Goal: Transaction & Acquisition: Book appointment/travel/reservation

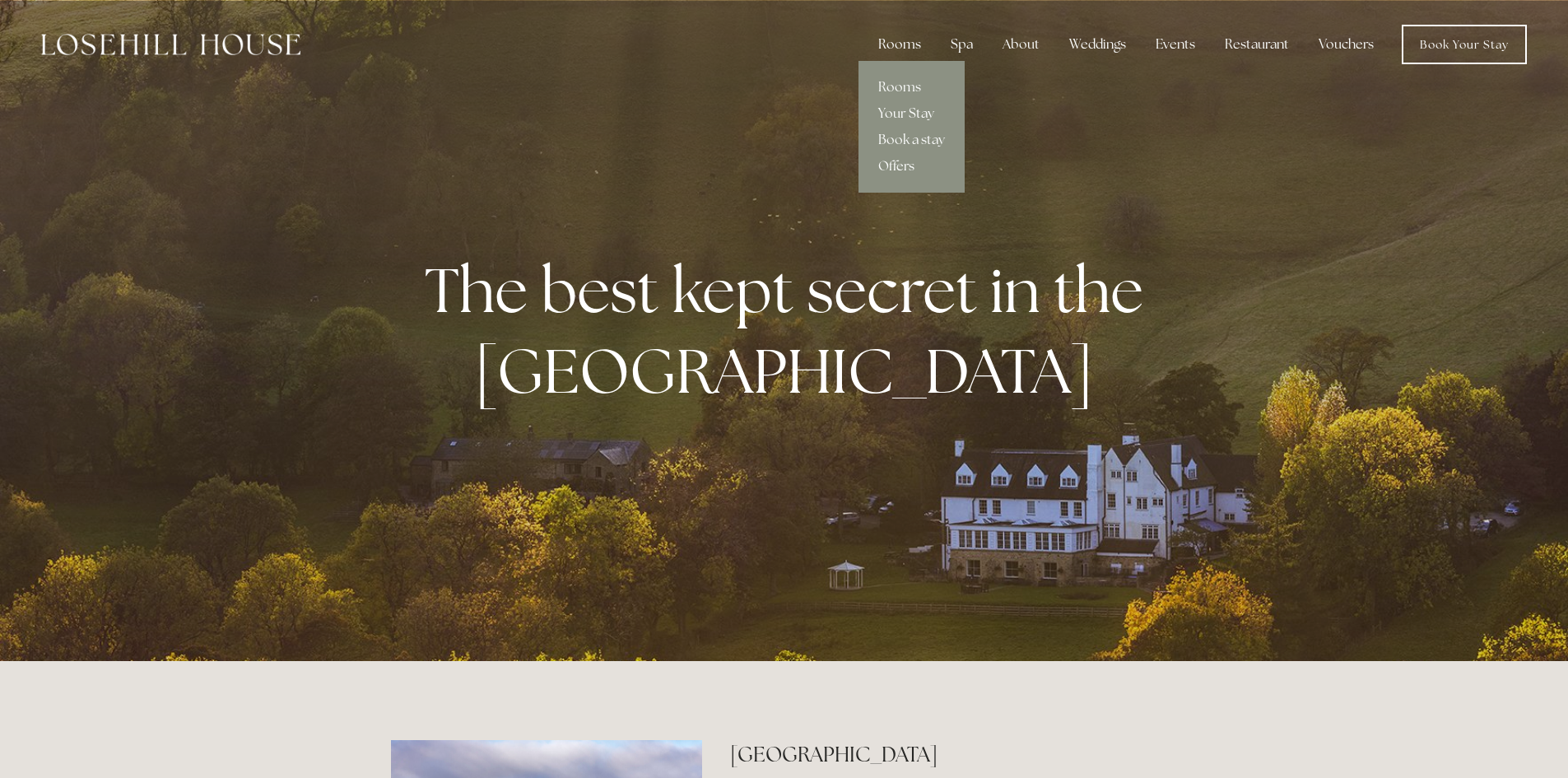
click at [915, 48] on div "Rooms" at bounding box center [899, 44] width 70 height 33
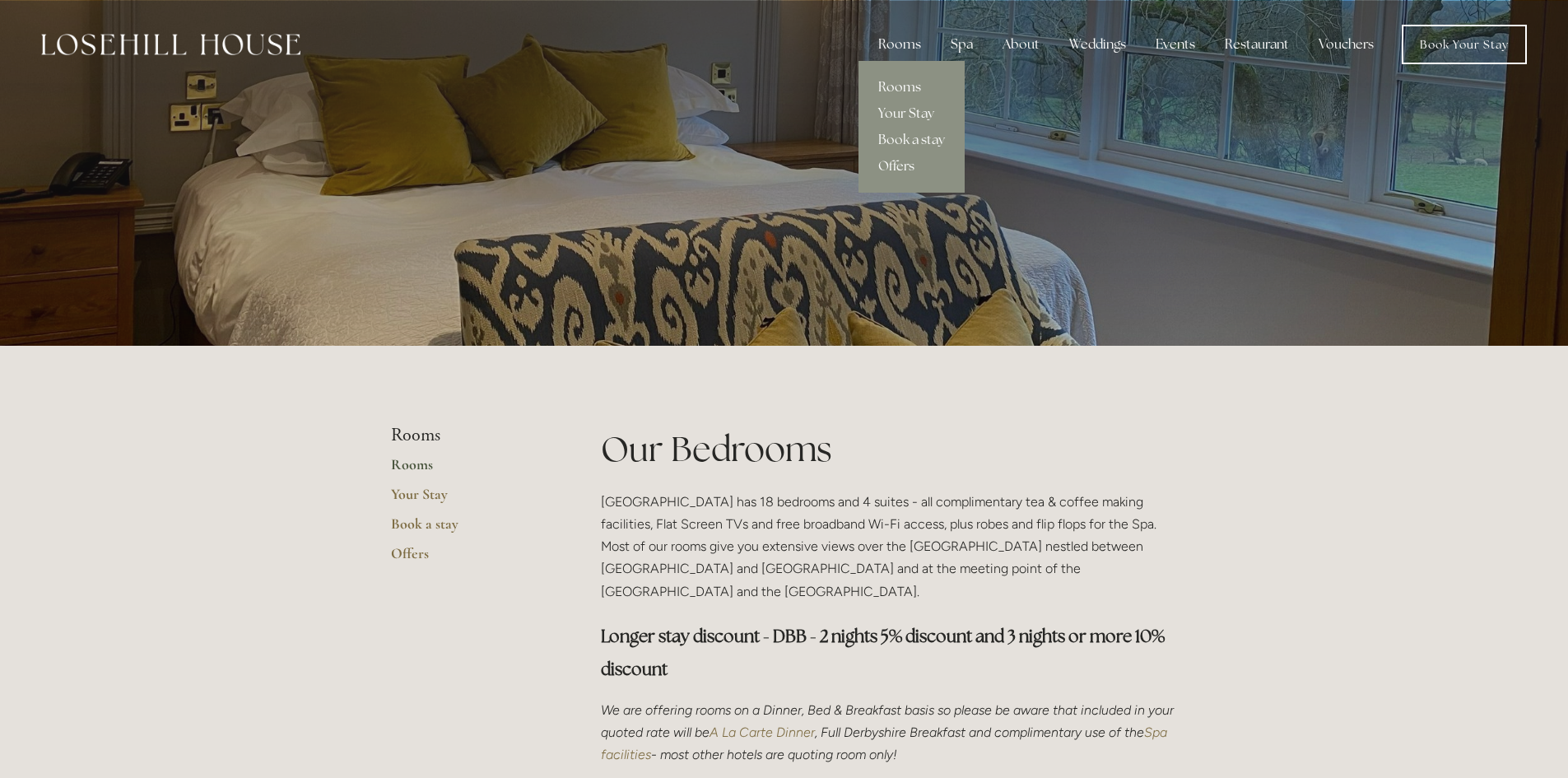
click at [918, 45] on div "Rooms" at bounding box center [899, 44] width 70 height 33
click at [908, 39] on div "Rooms" at bounding box center [899, 44] width 70 height 33
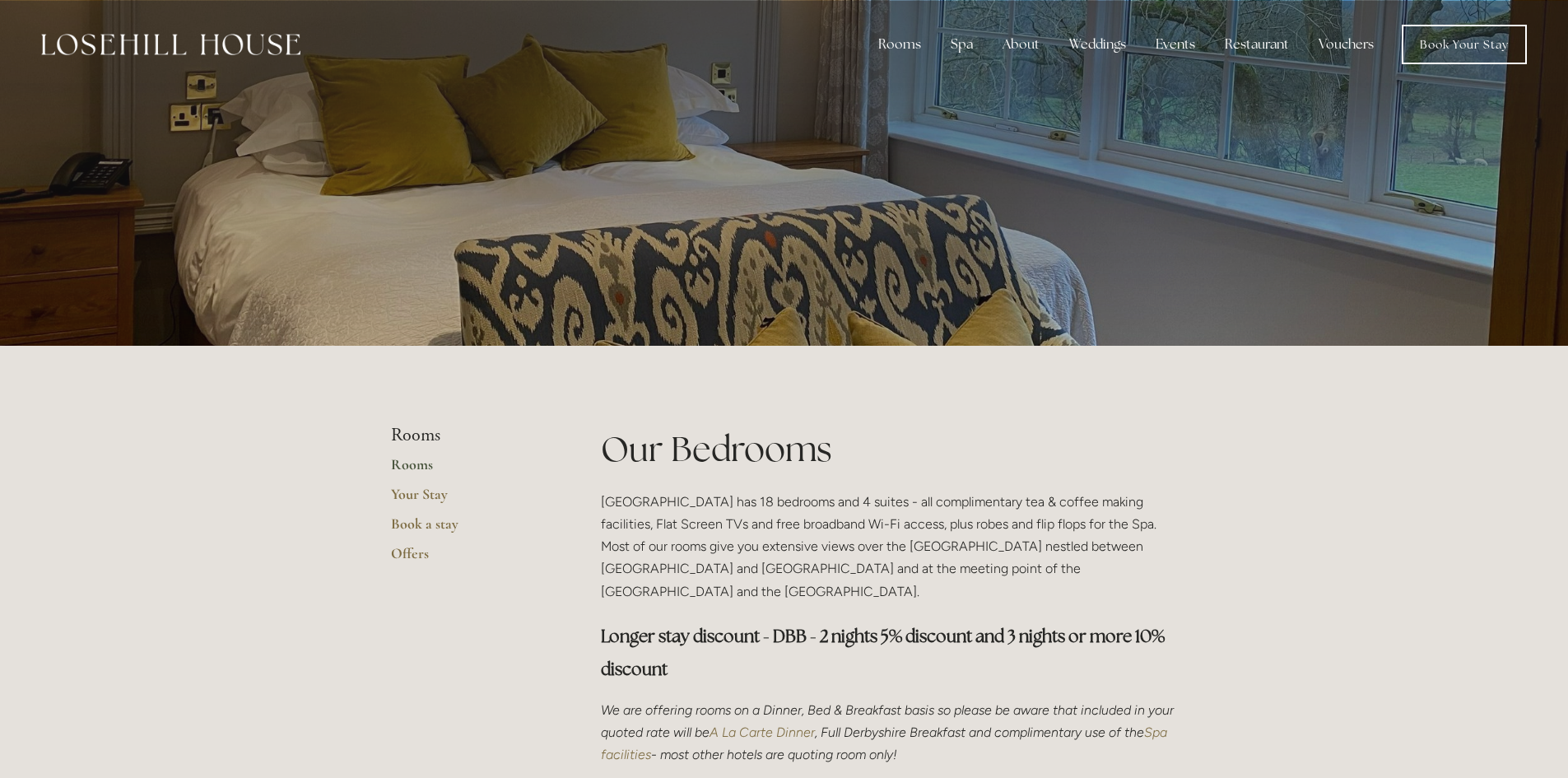
click at [913, 140] on div at bounding box center [784, 172] width 787 height 346
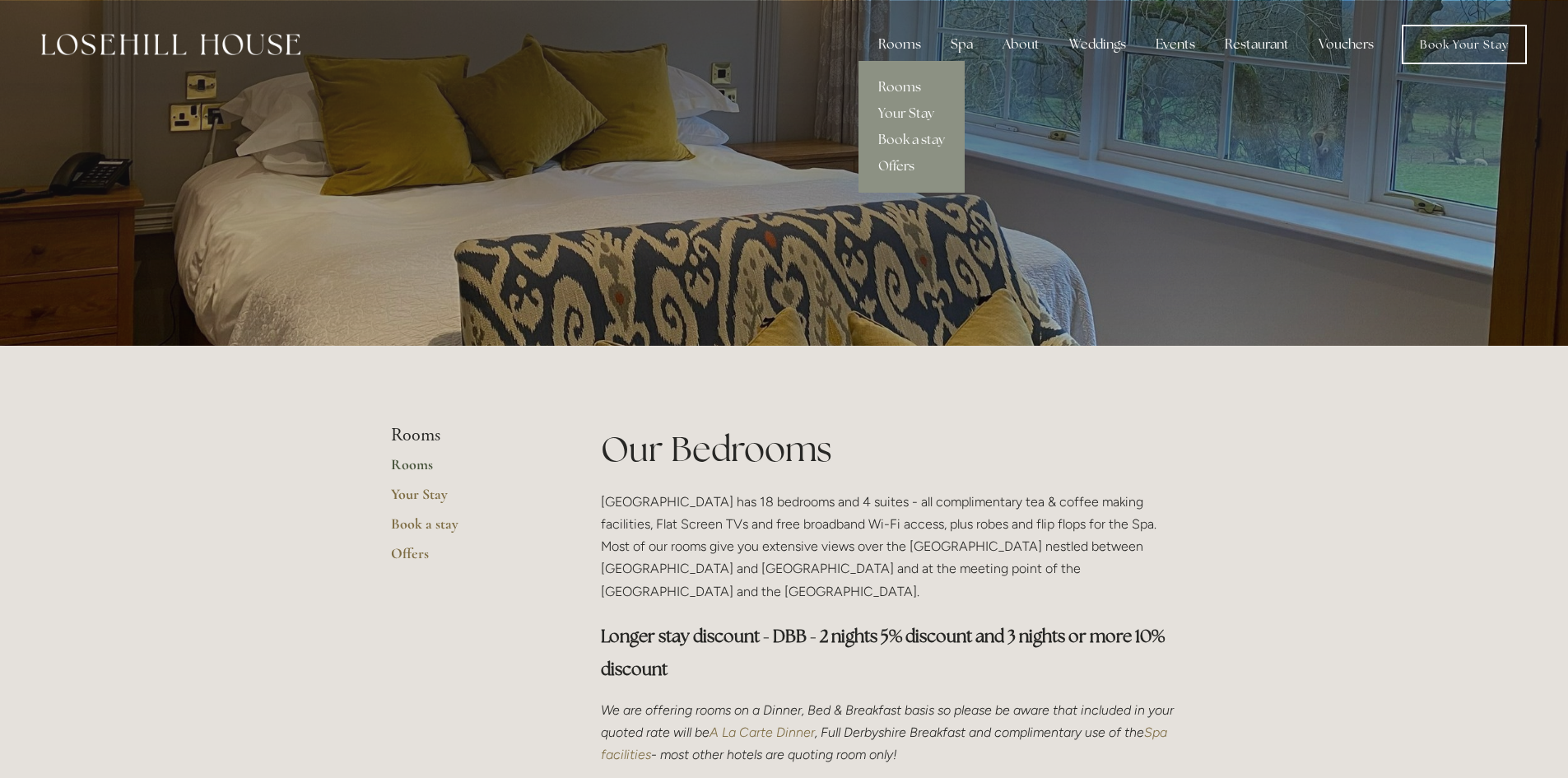
click at [902, 45] on div "Rooms" at bounding box center [899, 44] width 70 height 33
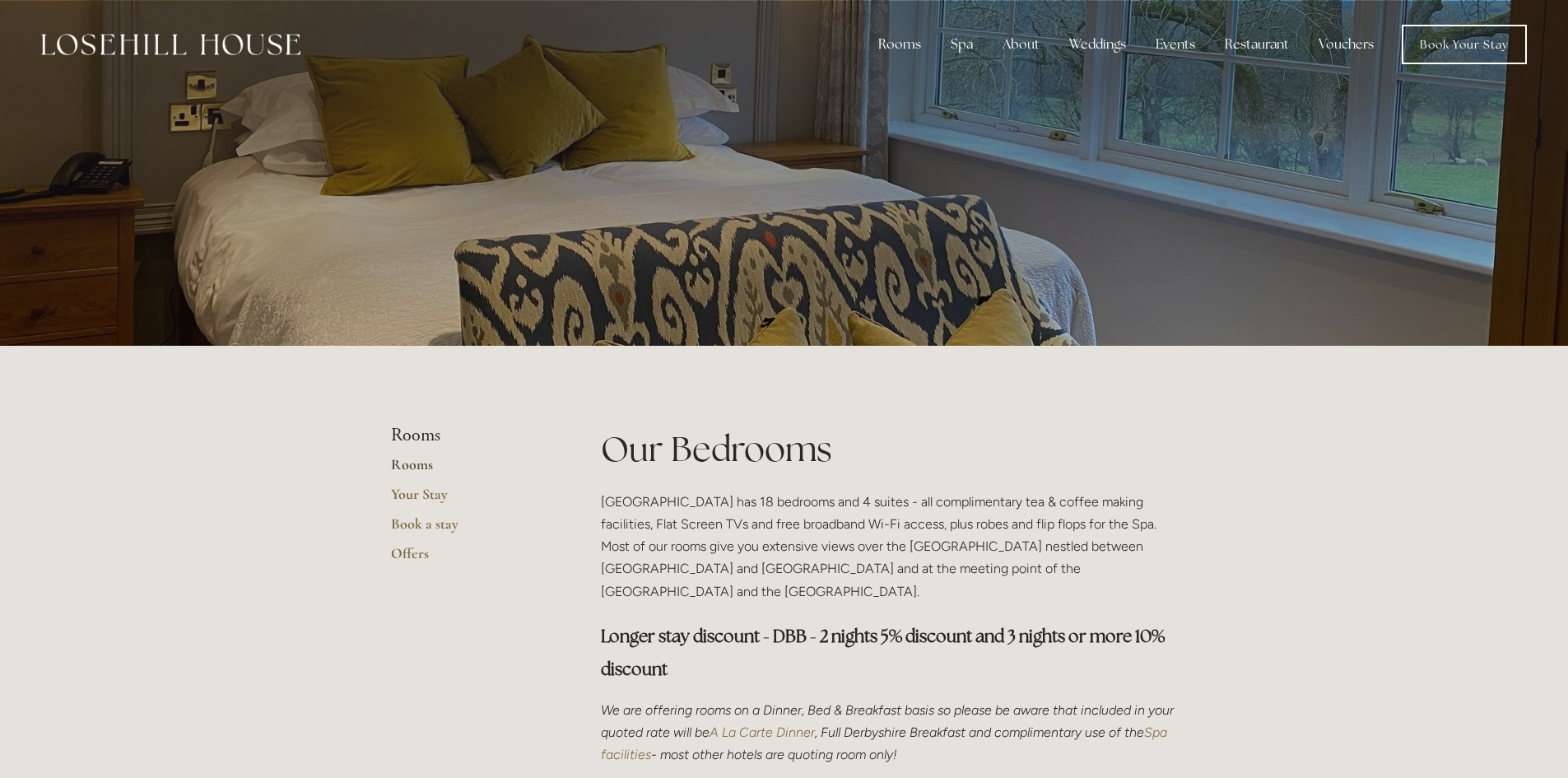
click at [905, 135] on div at bounding box center [784, 172] width 787 height 346
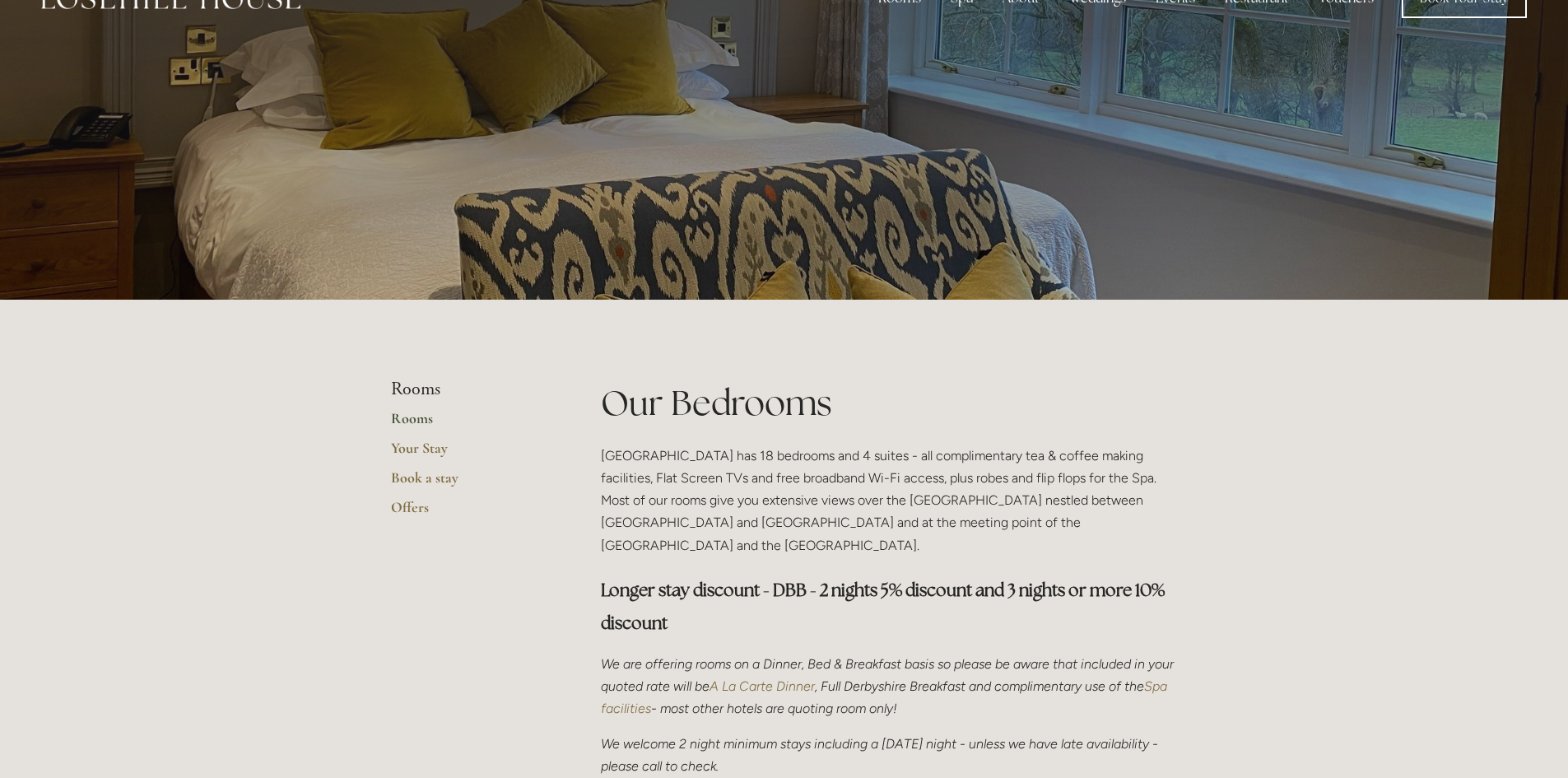
scroll to position [83, 0]
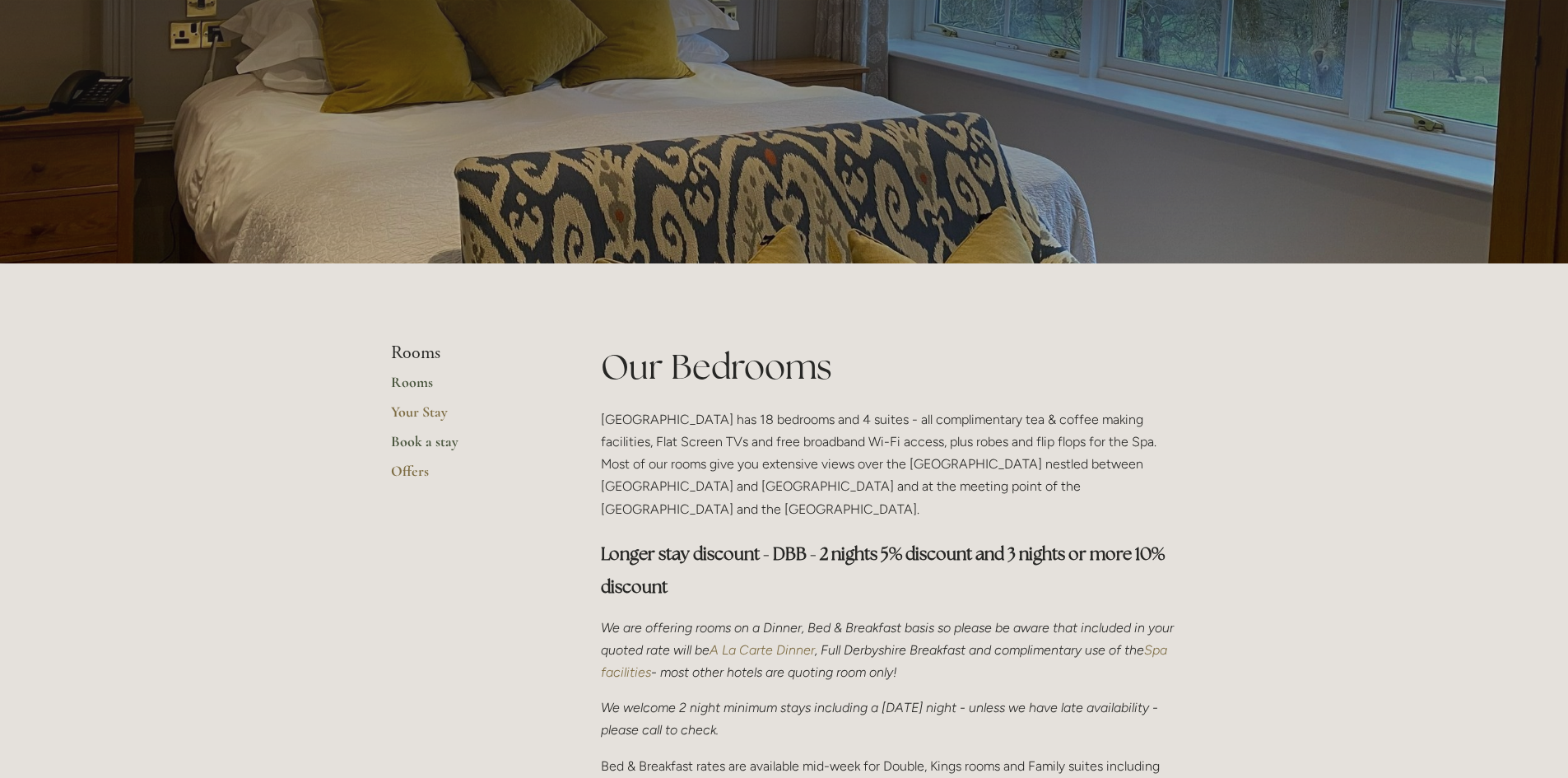
click at [429, 445] on link "Book a stay" at bounding box center [469, 447] width 158 height 30
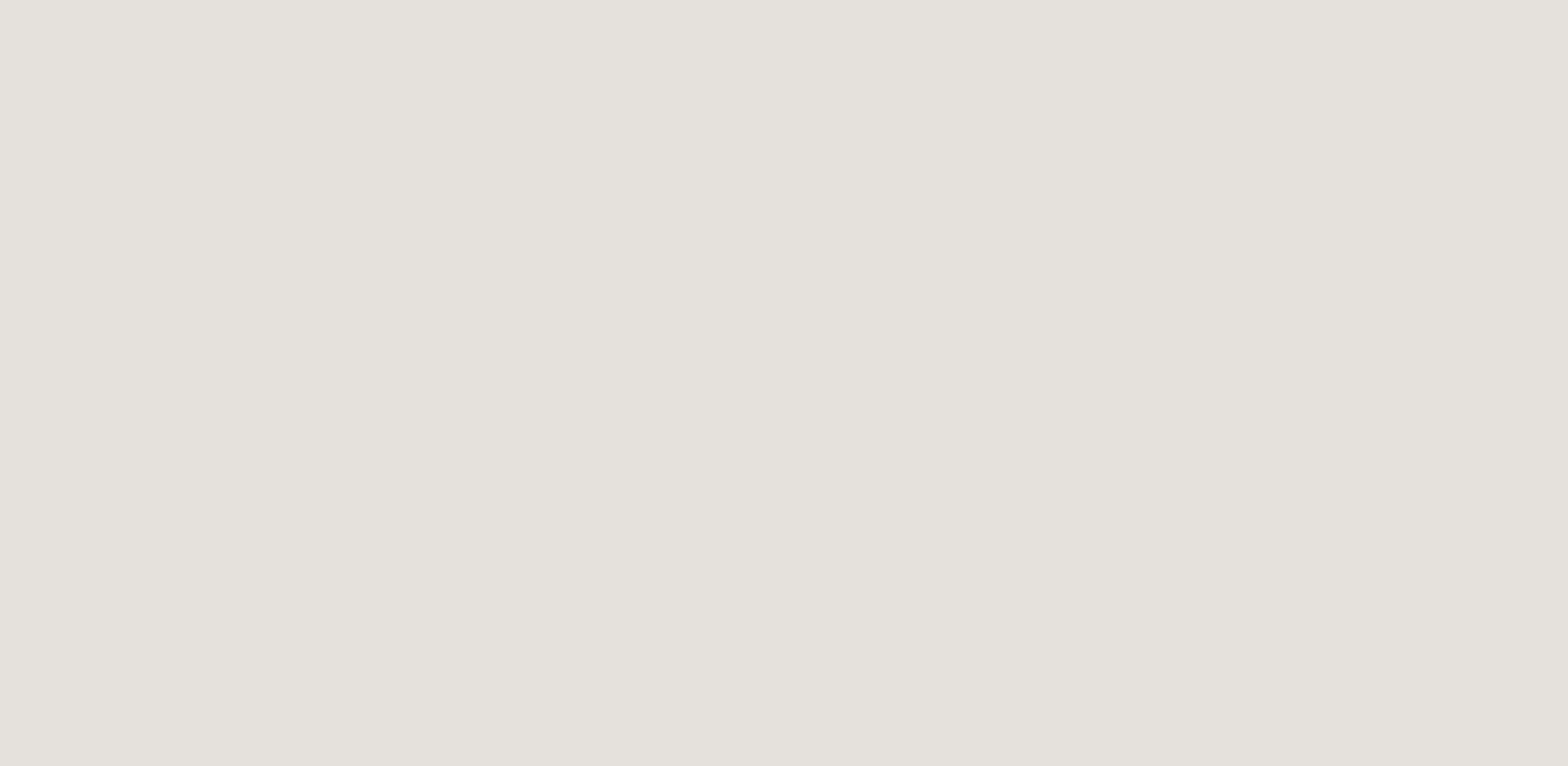
scroll to position [329, 0]
